Goal: Task Accomplishment & Management: Manage account settings

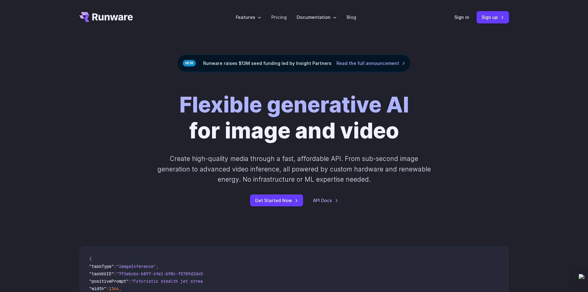
click at [457, 23] on div "Sign in Sign up" at bounding box center [482, 17] width 55 height 12
click at [462, 14] on link "Sign in" at bounding box center [462, 17] width 15 height 7
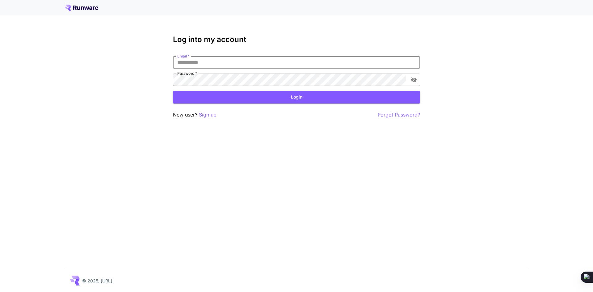
click at [267, 63] on input "Email   *" at bounding box center [296, 62] width 247 height 12
type input "**********"
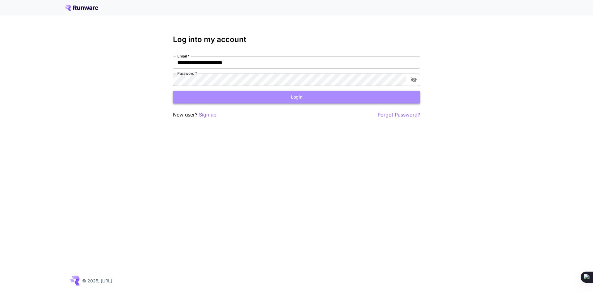
click at [259, 99] on button "Login" at bounding box center [296, 97] width 247 height 13
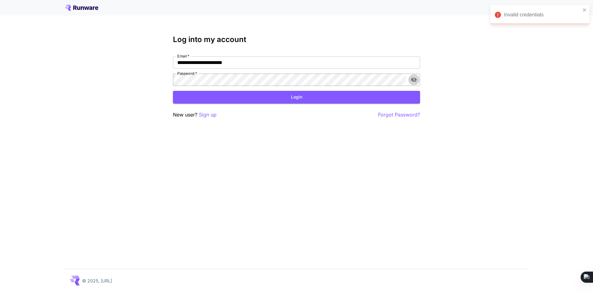
click at [411, 78] on icon "toggle password visibility" at bounding box center [414, 80] width 6 height 6
click at [183, 87] on form "**********" at bounding box center [296, 79] width 247 height 47
click at [241, 99] on button "Login" at bounding box center [296, 97] width 247 height 13
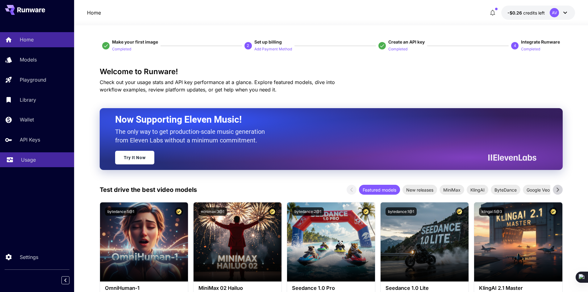
click at [33, 161] on p "Usage" at bounding box center [28, 159] width 15 height 7
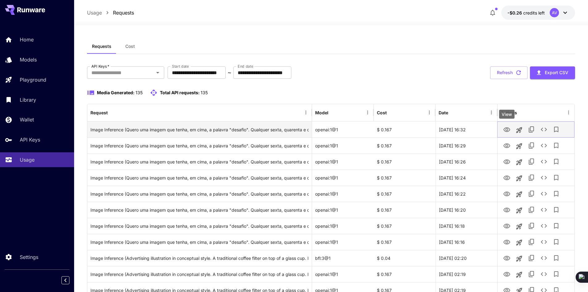
click at [513, 129] on button "Launch in playground" at bounding box center [519, 130] width 12 height 12
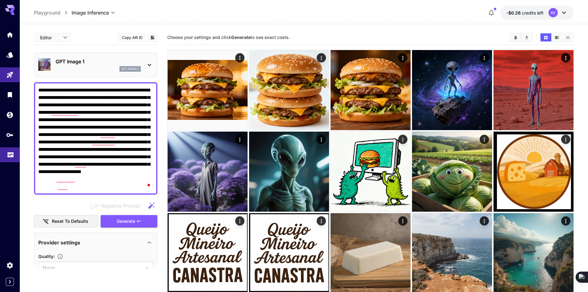
click at [12, 152] on icon "Usage" at bounding box center [10, 151] width 6 height 3
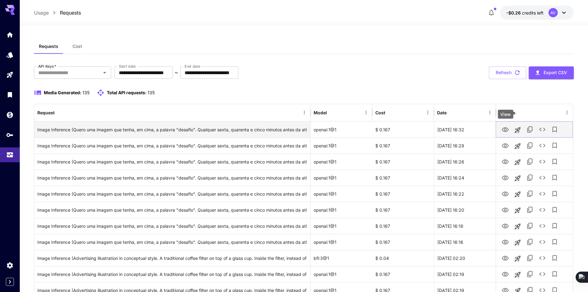
click at [507, 129] on icon "View" at bounding box center [505, 129] width 7 height 5
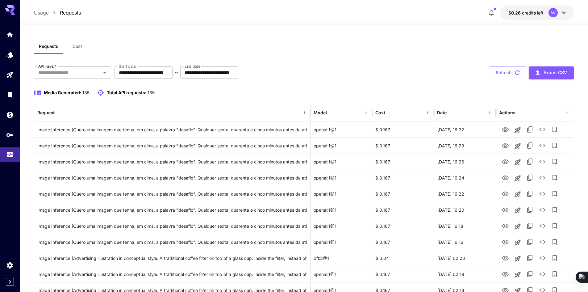
click at [531, 17] on button "-$0.26 credits left AV" at bounding box center [537, 13] width 74 height 14
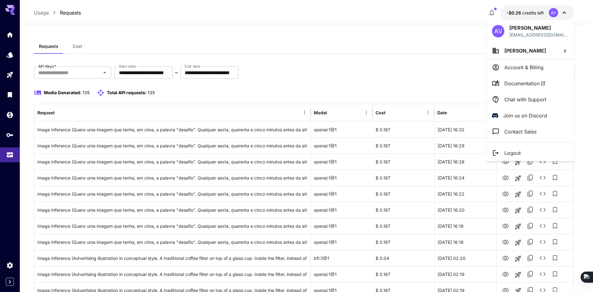
click at [451, 40] on div at bounding box center [296, 146] width 593 height 292
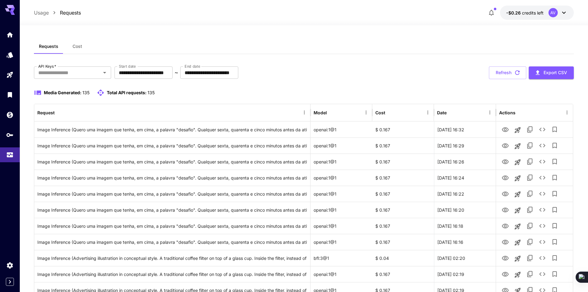
click at [544, 15] on span "credits left" at bounding box center [533, 12] width 22 height 5
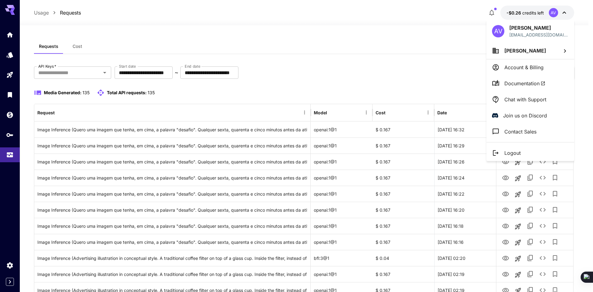
click at [445, 40] on div at bounding box center [296, 146] width 593 height 292
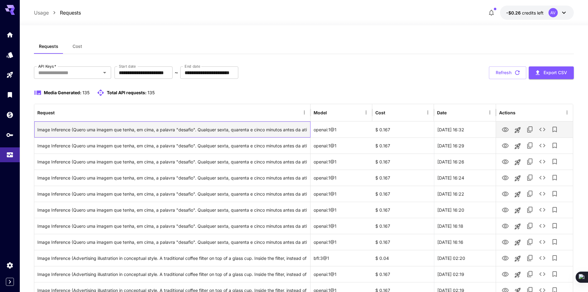
click at [196, 129] on div "Image Inference (Quero uma imagem que tenha, em cima, a palavra "desafio". Qual…" at bounding box center [172, 130] width 270 height 16
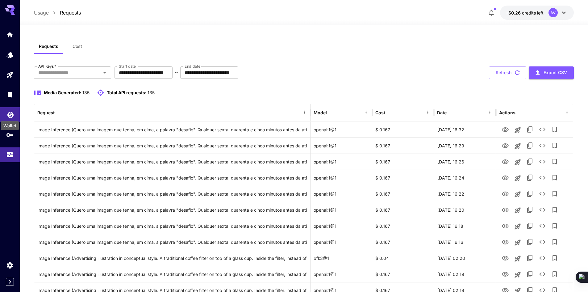
click at [11, 118] on div "Wallet" at bounding box center [9, 124] width 19 height 14
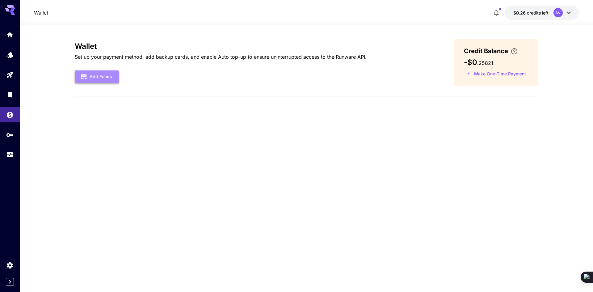
click at [100, 77] on button "Add Funds" at bounding box center [97, 76] width 44 height 13
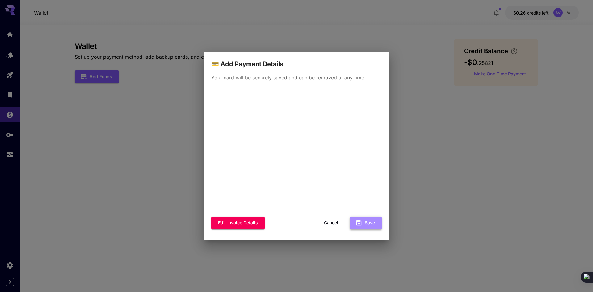
click at [371, 222] on button "Save" at bounding box center [366, 223] width 32 height 13
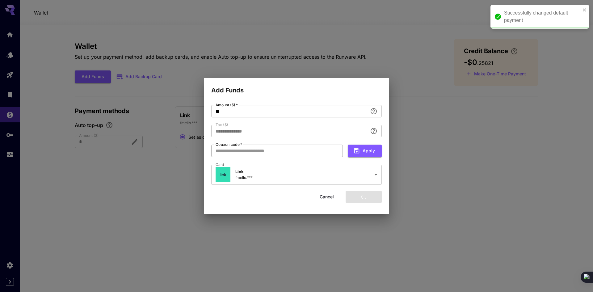
type input "****"
click at [369, 200] on button "Add funds" at bounding box center [364, 197] width 36 height 13
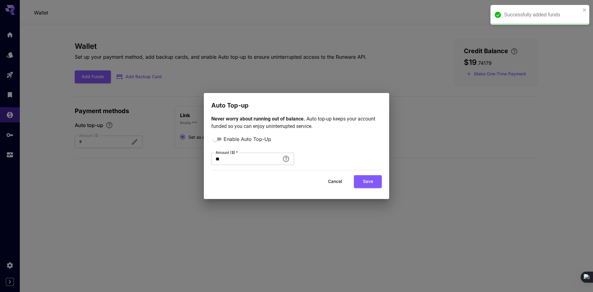
click at [337, 185] on button "Cancel" at bounding box center [335, 181] width 28 height 13
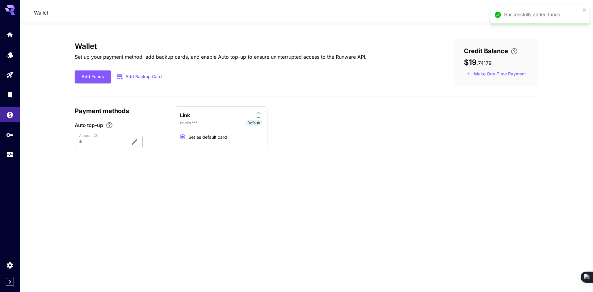
click at [332, 141] on div "Link fmello.*** Default Set as default card" at bounding box center [356, 127] width 363 height 42
click at [259, 116] on icon at bounding box center [258, 115] width 7 height 7
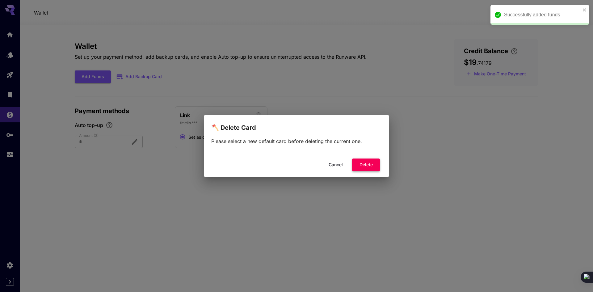
click at [364, 166] on button "Delete" at bounding box center [366, 164] width 28 height 13
click at [403, 153] on div "🪓 Delete Card Please select a new default card before deleting the current one.…" at bounding box center [296, 146] width 593 height 292
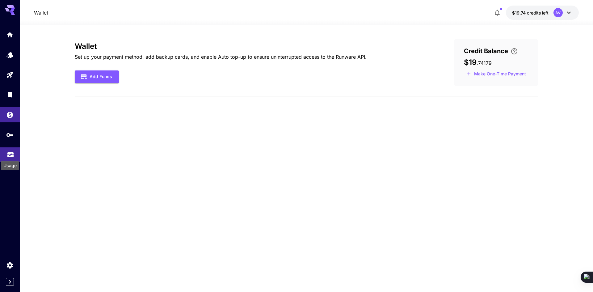
click at [7, 152] on icon "Usage" at bounding box center [10, 151] width 6 height 3
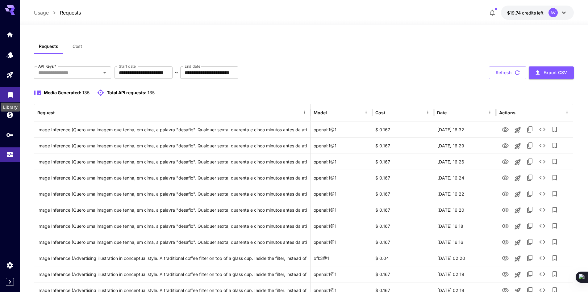
click at [11, 98] on div "Library" at bounding box center [10, 105] width 21 height 14
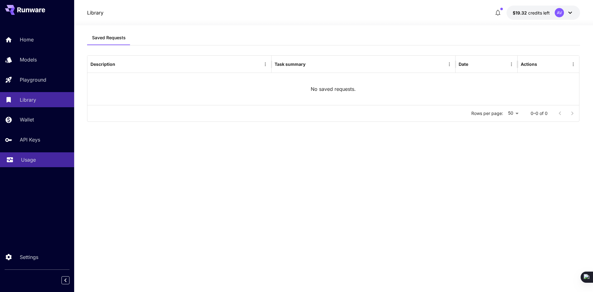
click at [38, 159] on div "Usage" at bounding box center [45, 159] width 48 height 7
